Goal: Navigation & Orientation: Find specific page/section

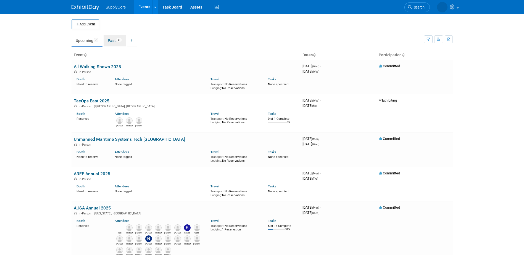
drag, startPoint x: 114, startPoint y: 39, endPoint x: 113, endPoint y: 34, distance: 5.5
click at [114, 39] on link "Past 61" at bounding box center [114, 40] width 23 height 10
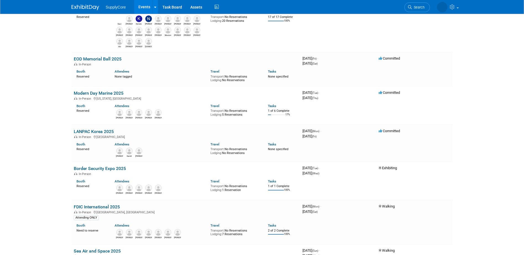
scroll to position [304, 0]
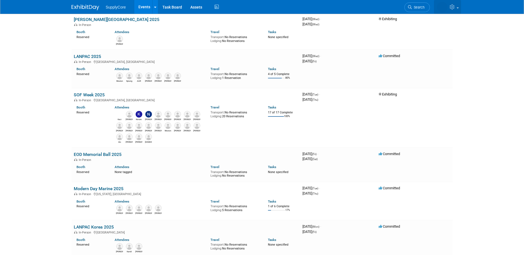
click at [455, 6] on icon at bounding box center [452, 6] width 6 height 5
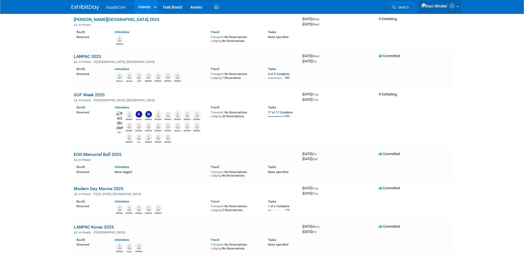
drag, startPoint x: 453, startPoint y: 8, endPoint x: 453, endPoint y: 15, distance: 6.9
click at [453, 8] on icon at bounding box center [452, 5] width 6 height 5
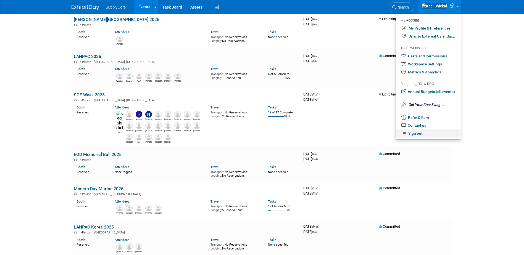
click at [417, 132] on link "Sign out" at bounding box center [427, 133] width 65 height 8
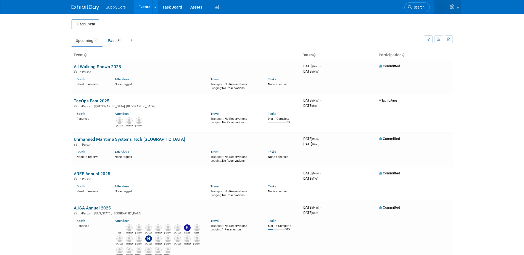
click at [457, 7] on span at bounding box center [457, 7] width 2 height 1
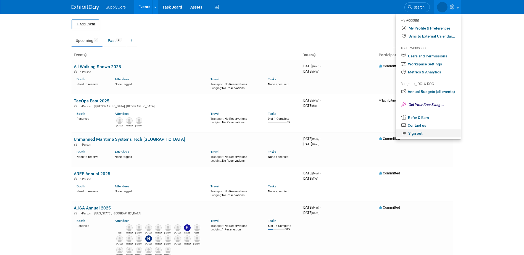
click at [422, 130] on link "Sign out" at bounding box center [427, 133] width 65 height 8
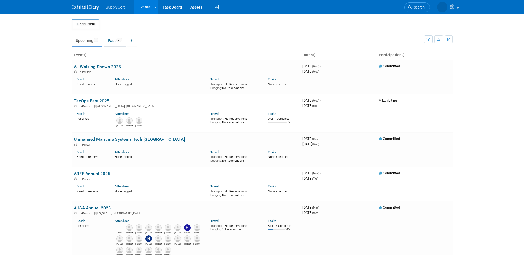
click at [110, 41] on link "Past 61" at bounding box center [114, 40] width 23 height 10
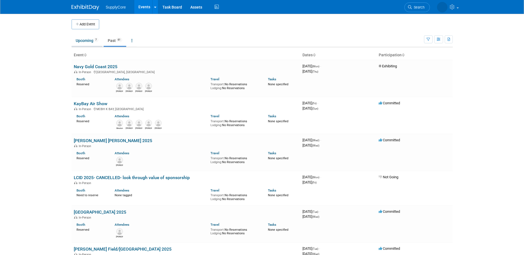
click at [79, 40] on link "Upcoming 7" at bounding box center [86, 40] width 31 height 10
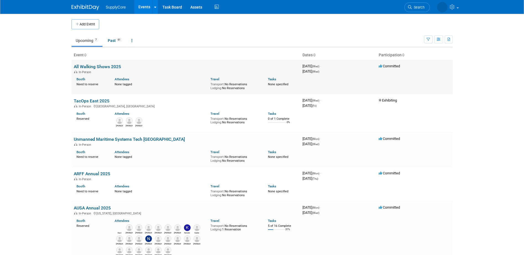
click at [95, 67] on link "All Walking Shows 2025" at bounding box center [97, 66] width 47 height 5
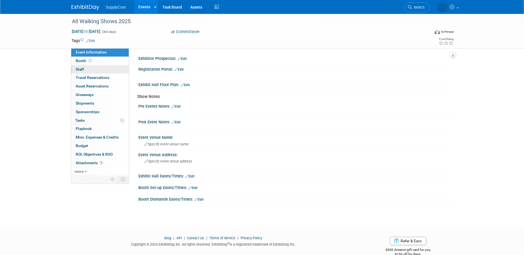
click at [91, 71] on link "0 Staff 0" at bounding box center [99, 69] width 57 height 8
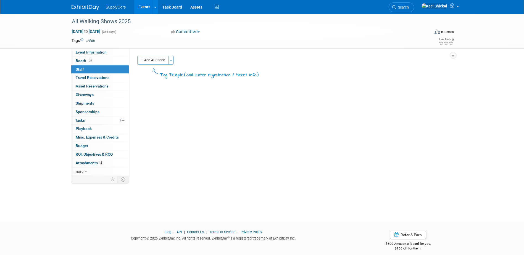
click at [85, 6] on img at bounding box center [85, 8] width 28 height 6
